Goal: Check status: Check status

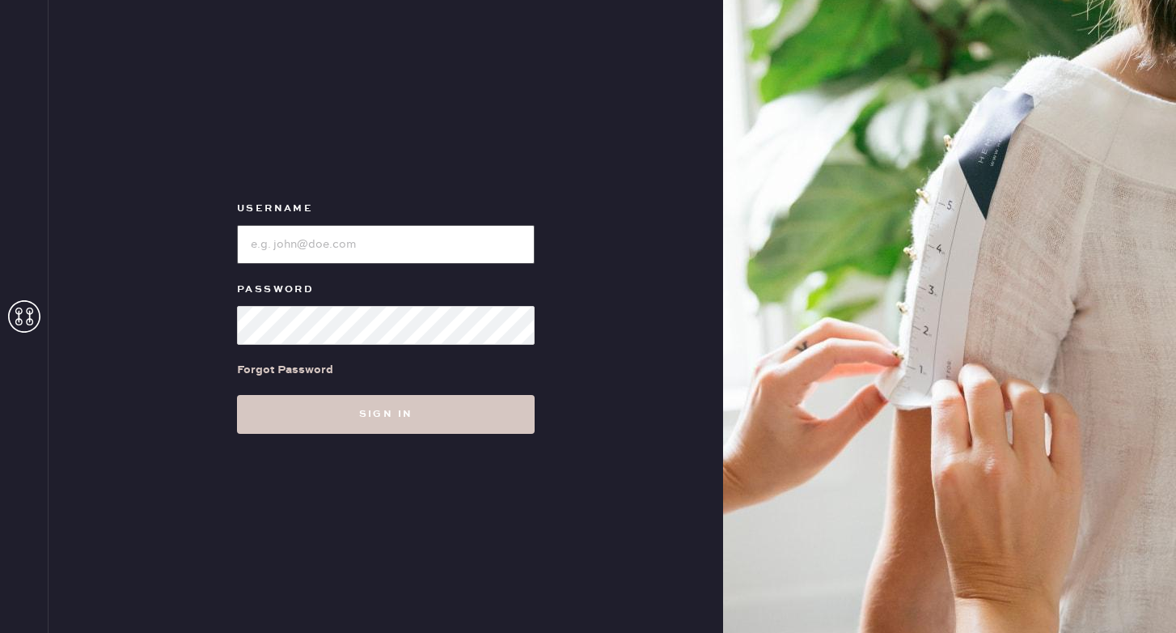
type input "reformationponce"
click at [434, 251] on input "loginName" at bounding box center [386, 244] width 298 height 39
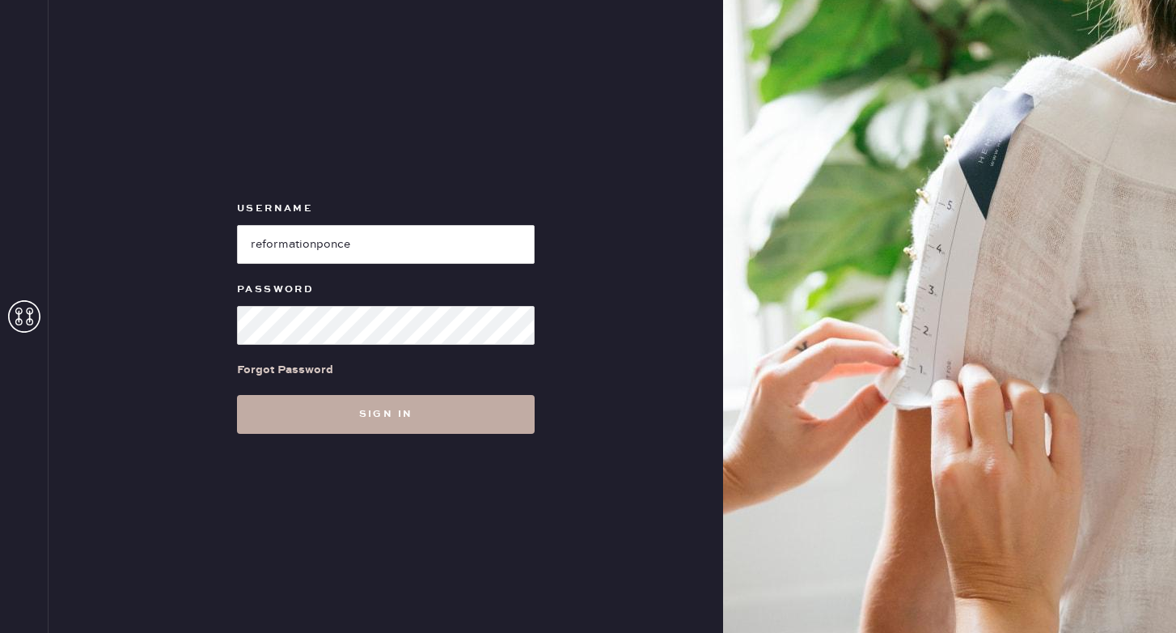
click at [409, 410] on button "Sign in" at bounding box center [386, 414] width 298 height 39
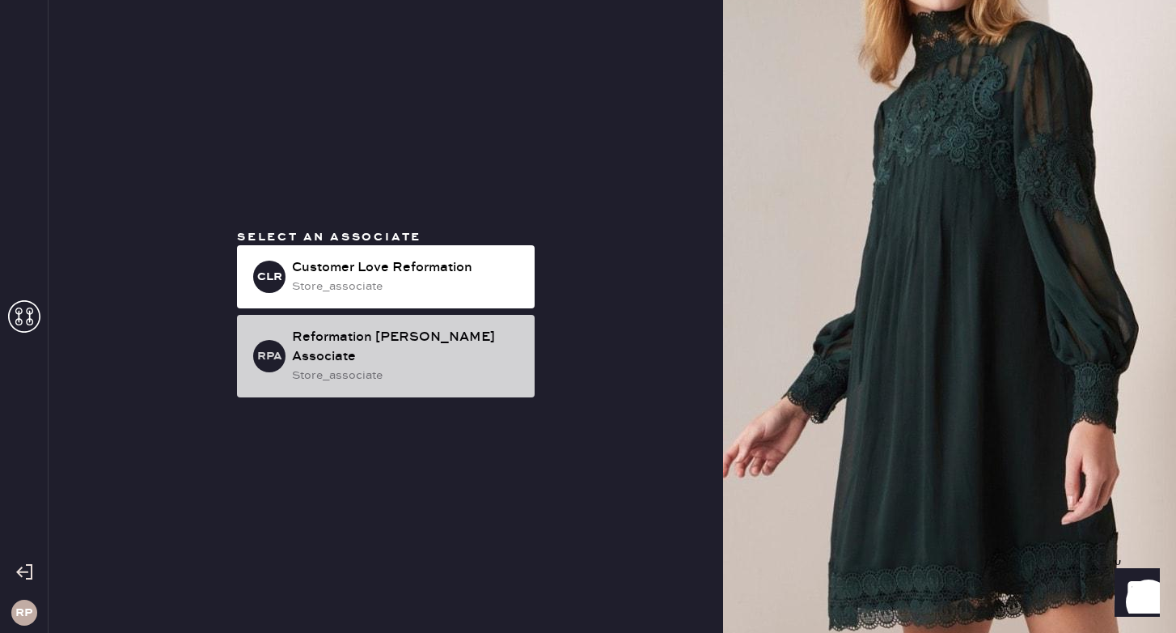
click at [409, 343] on div "Reformation [PERSON_NAME] Associate" at bounding box center [407, 347] width 230 height 39
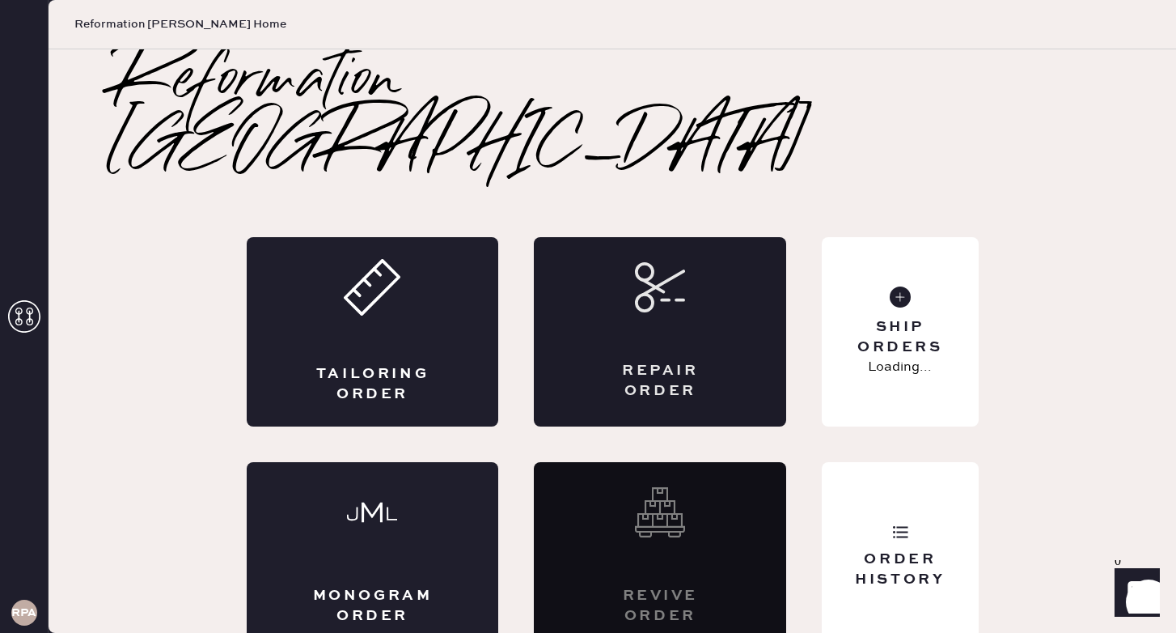
click at [670, 262] on icon at bounding box center [660, 287] width 50 height 50
click at [907, 465] on div "Order History" at bounding box center [900, 556] width 156 height 189
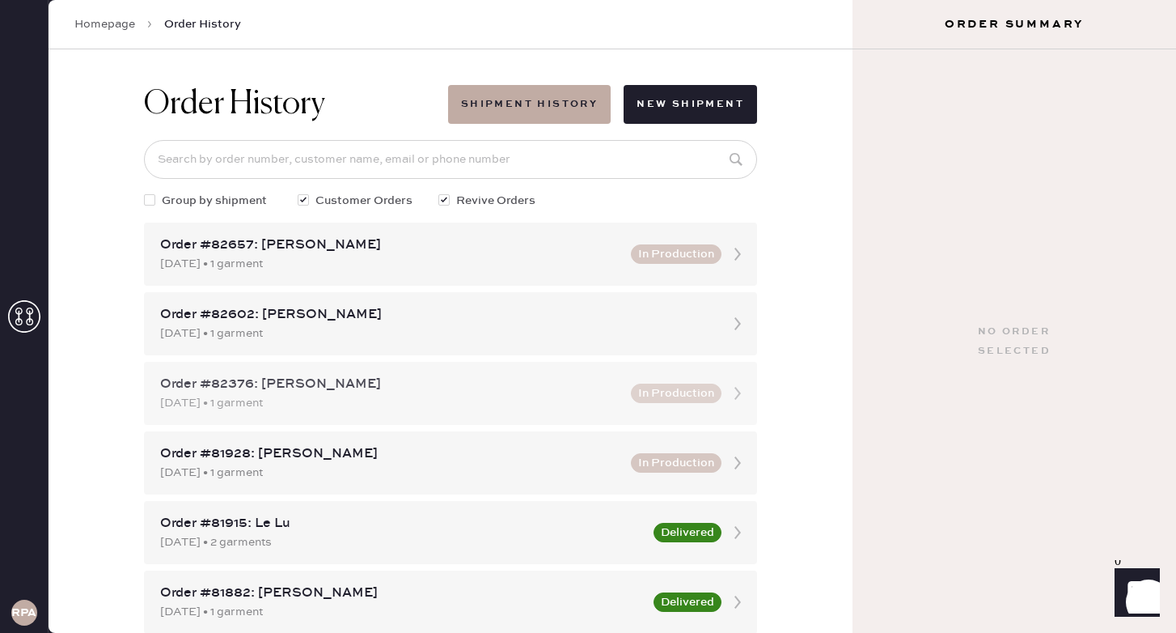
click at [366, 392] on div "Order #82376: [PERSON_NAME]" at bounding box center [390, 384] width 461 height 19
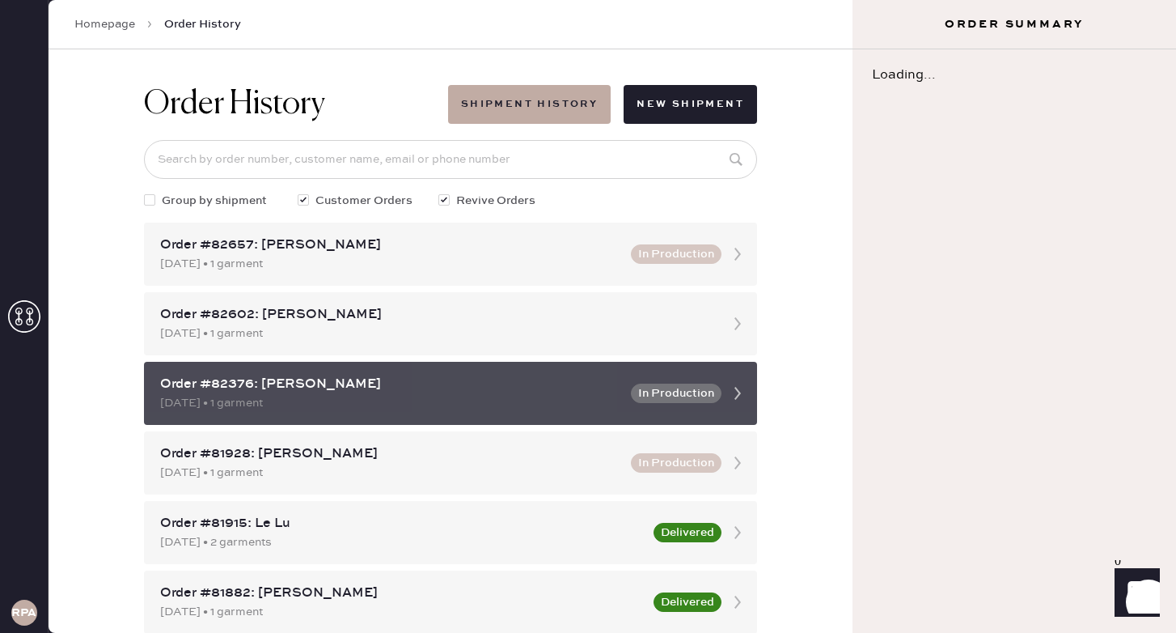
click at [510, 383] on div "Order #82376: [PERSON_NAME]" at bounding box center [390, 384] width 461 height 19
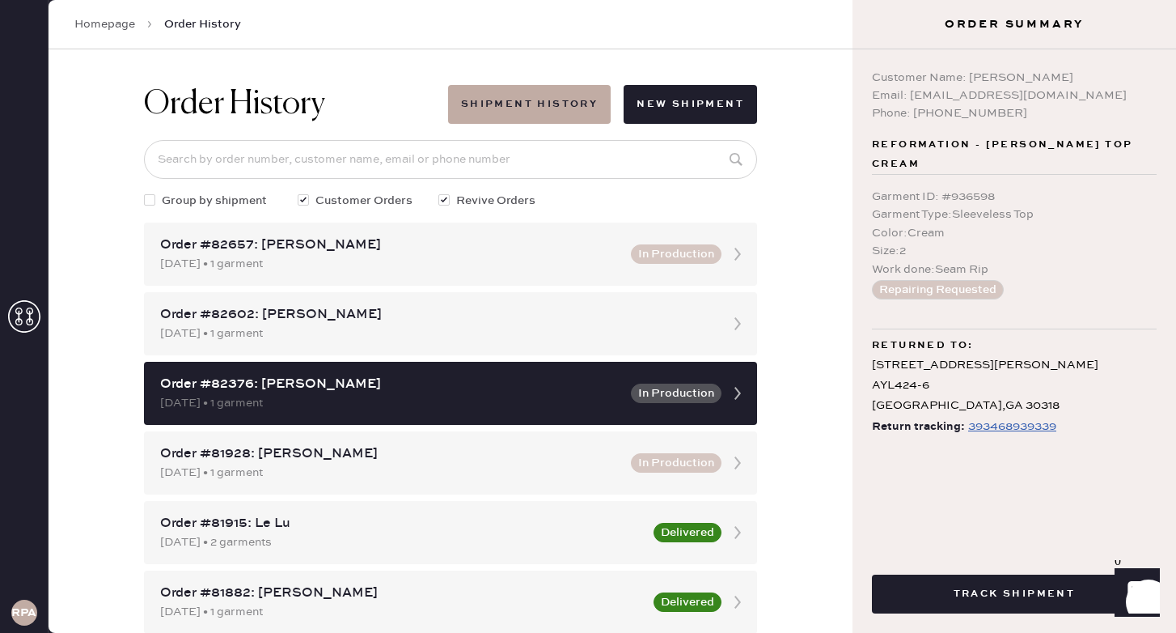
click at [1009, 429] on div "393468939339" at bounding box center [1012, 426] width 88 height 19
